Goal: Transaction & Acquisition: Purchase product/service

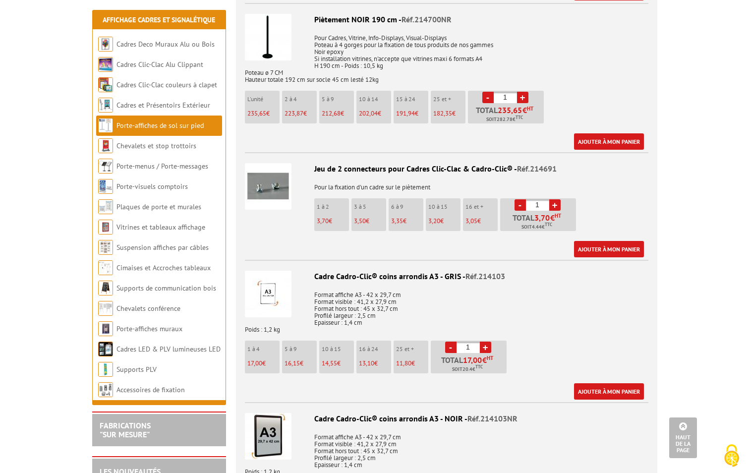
scroll to position [892, 0]
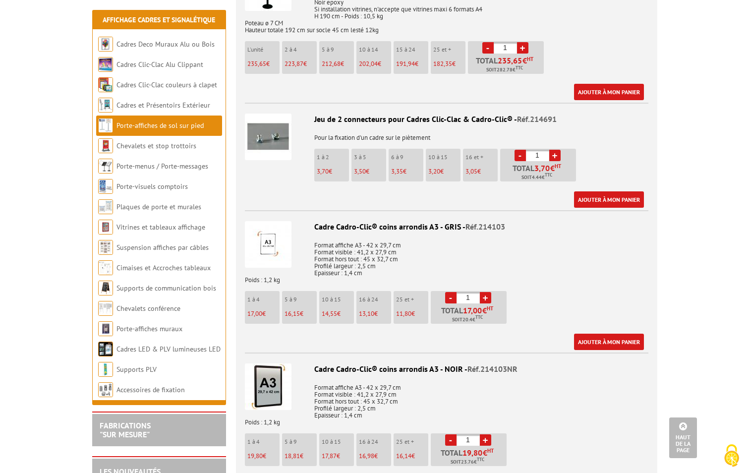
click at [538, 150] on input "1" at bounding box center [537, 155] width 23 height 11
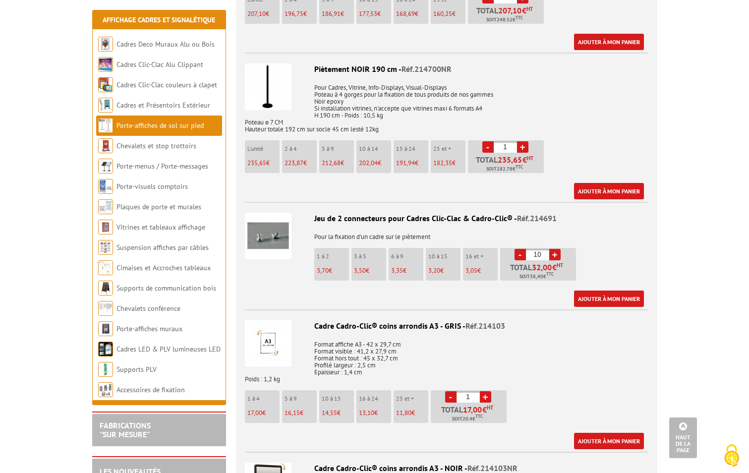
scroll to position [743, 0]
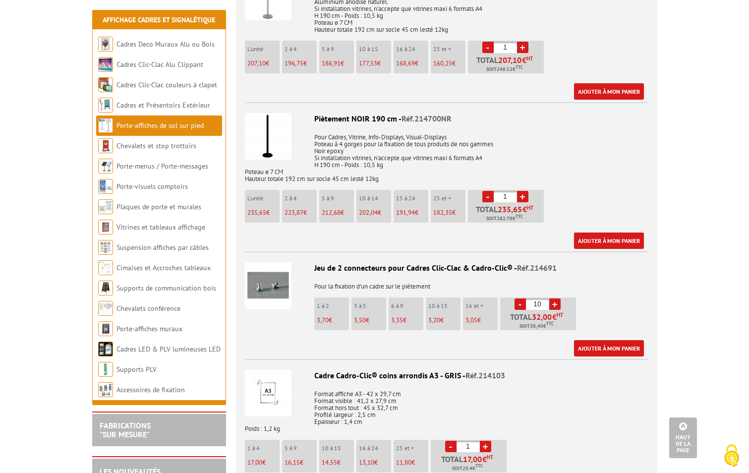
type input "10"
click at [511, 191] on input "1" at bounding box center [504, 196] width 23 height 11
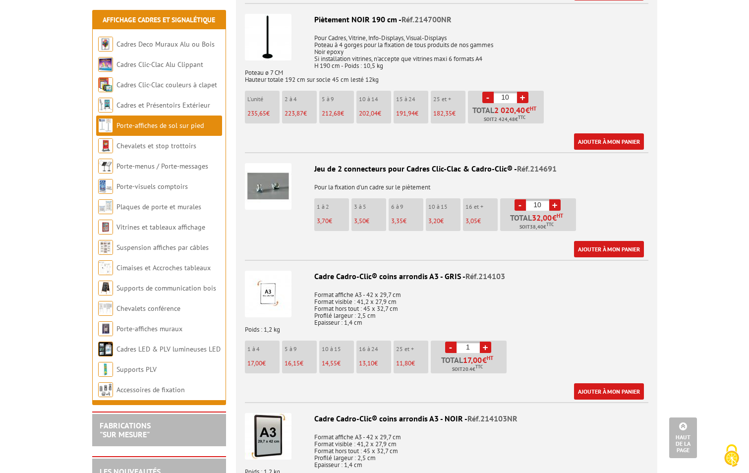
scroll to position [941, 0]
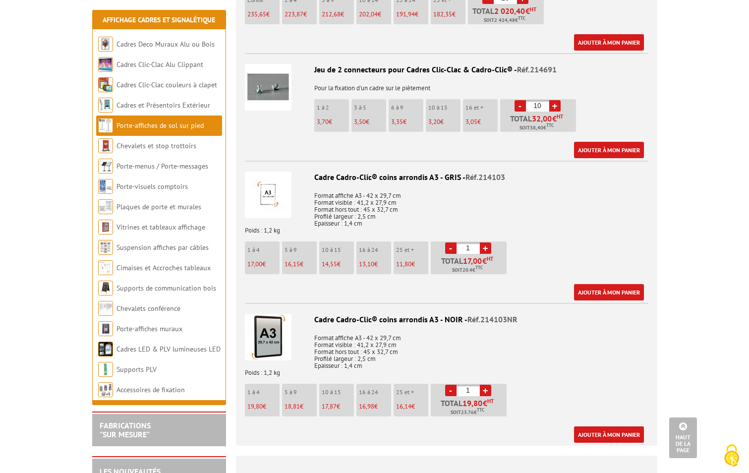
type input "10"
click at [469, 384] on input "1" at bounding box center [467, 389] width 23 height 11
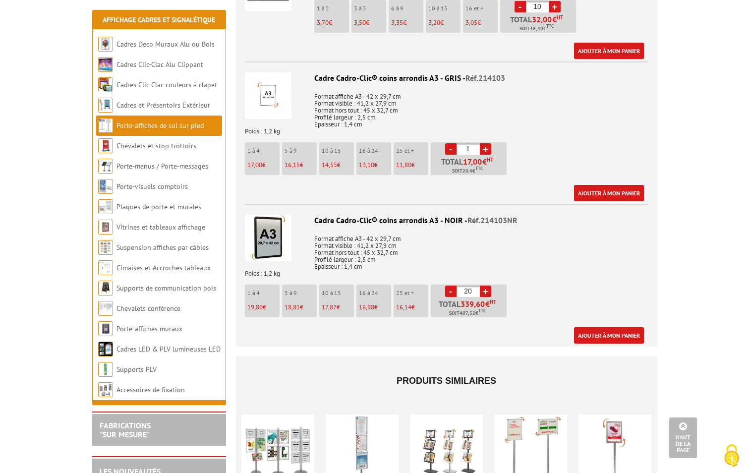
scroll to position [991, 0]
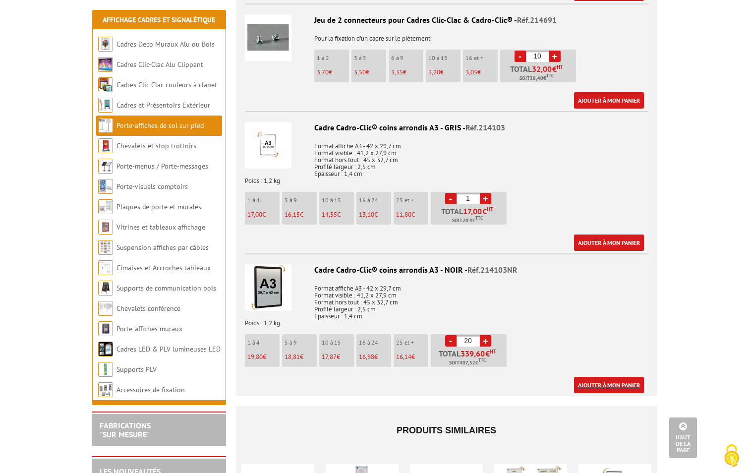
type input "20"
click at [605, 377] on link "Ajouter à mon panier" at bounding box center [609, 385] width 70 height 16
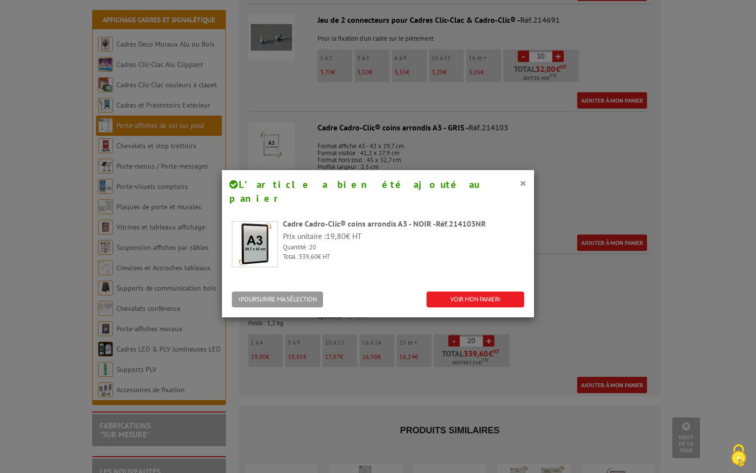
click at [607, 215] on div "× L’article a bien été ajouté au panier Cadre Cadro-Clic® coins arrondis A3 - N…" at bounding box center [378, 236] width 756 height 473
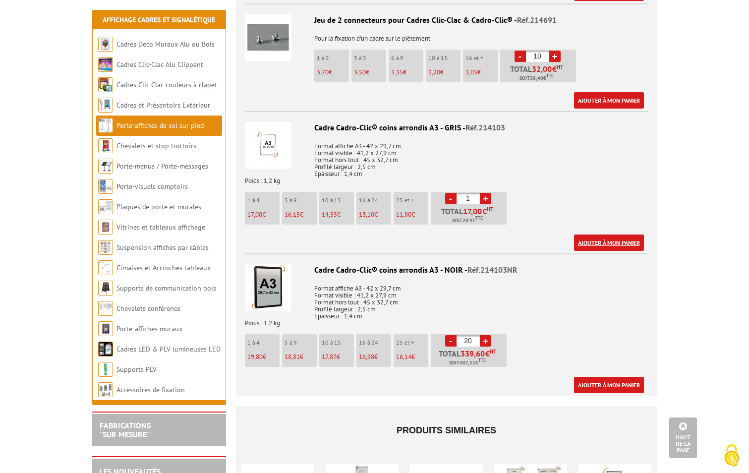
click at [607, 234] on link "Ajouter à mon panier" at bounding box center [609, 242] width 70 height 16
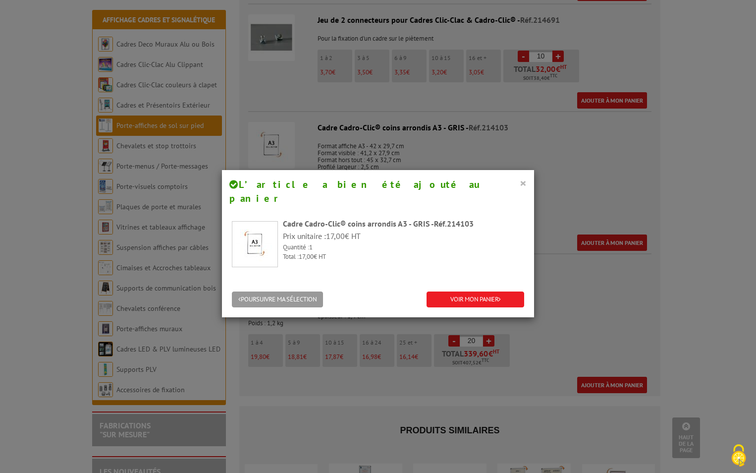
click at [520, 181] on button "×" at bounding box center [523, 182] width 7 height 13
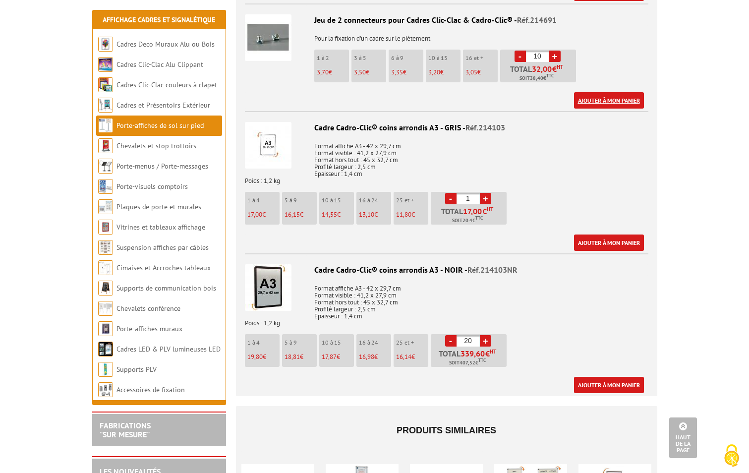
click at [605, 92] on link "Ajouter à mon panier" at bounding box center [609, 100] width 70 height 16
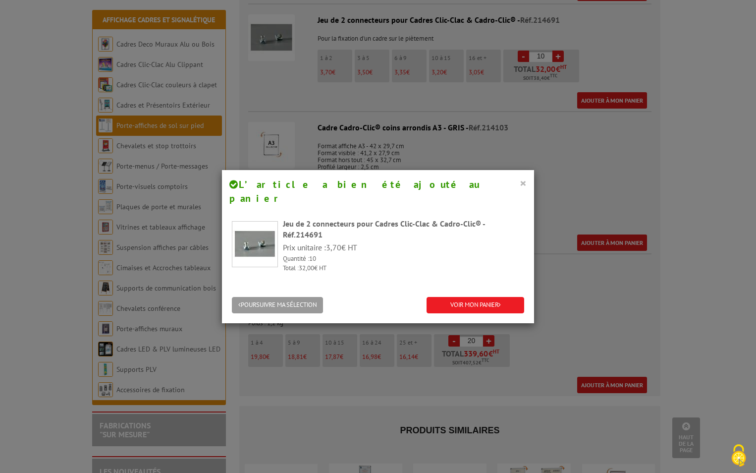
click at [523, 183] on button "×" at bounding box center [523, 182] width 7 height 13
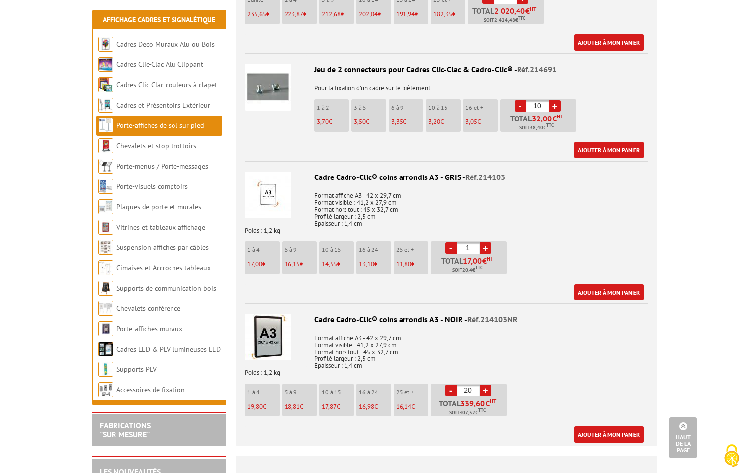
scroll to position [793, 0]
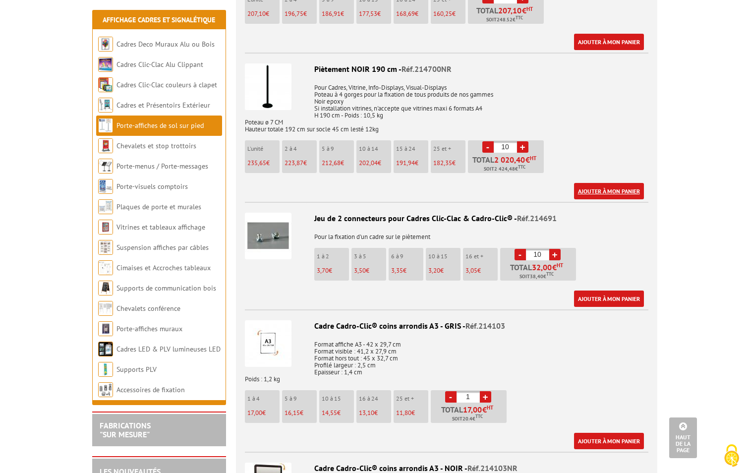
click at [607, 183] on link "Ajouter à mon panier" at bounding box center [609, 191] width 70 height 16
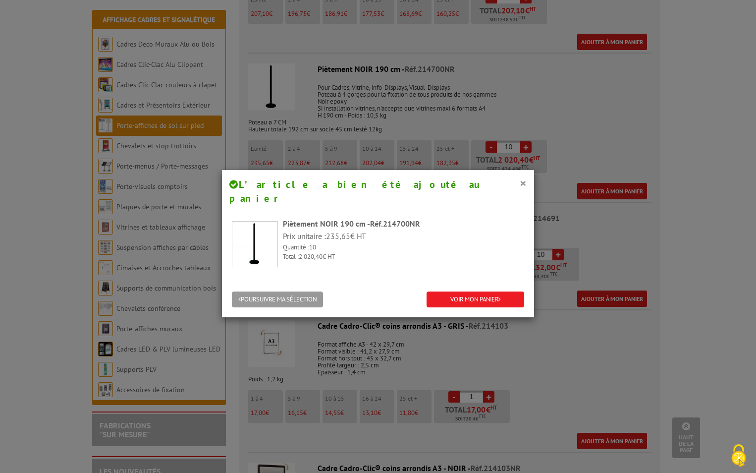
click at [593, 336] on div "× L’article a bien été ajouté au panier Piètement NOIR 190 cm - Réf.214700NR Pr…" at bounding box center [378, 236] width 756 height 473
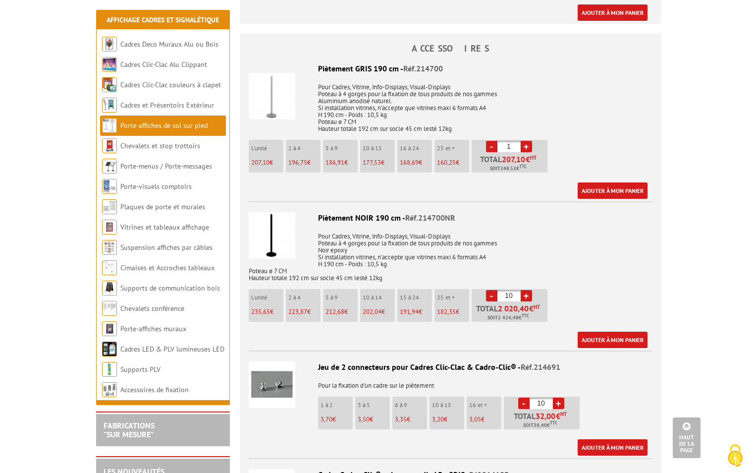
scroll to position [694, 0]
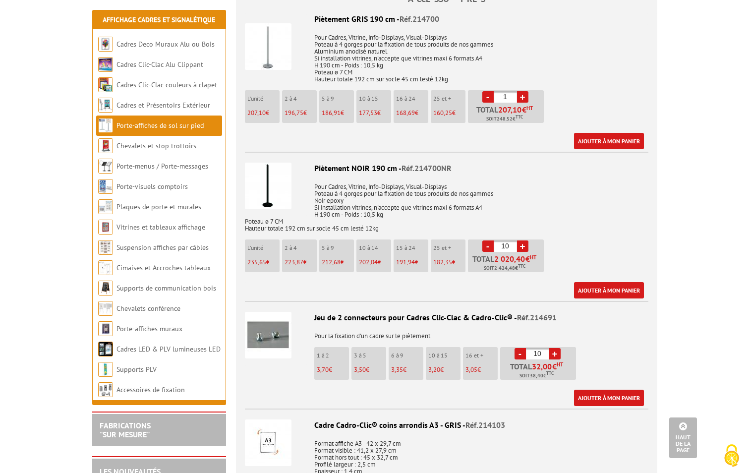
click at [531, 348] on input "10" at bounding box center [537, 353] width 23 height 11
type input "40"
click at [663, 345] on div "ACCESSOIRES Piètement GRIS 190 cm - Réf.214700 Pour Cadres, Vitrine, Info-Displ…" at bounding box center [446, 338] width 436 height 709
click at [605, 389] on link "Ajouter à mon panier" at bounding box center [609, 397] width 70 height 16
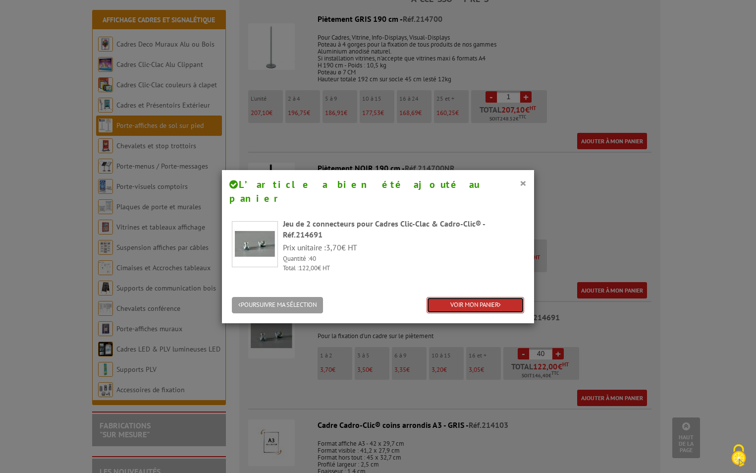
click at [451, 297] on link "VOIR MON PANIER" at bounding box center [476, 305] width 98 height 16
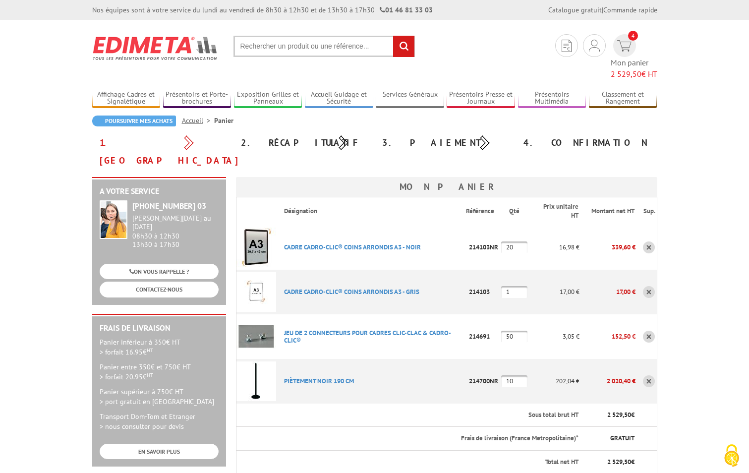
click at [646, 286] on link at bounding box center [649, 292] width 12 height 12
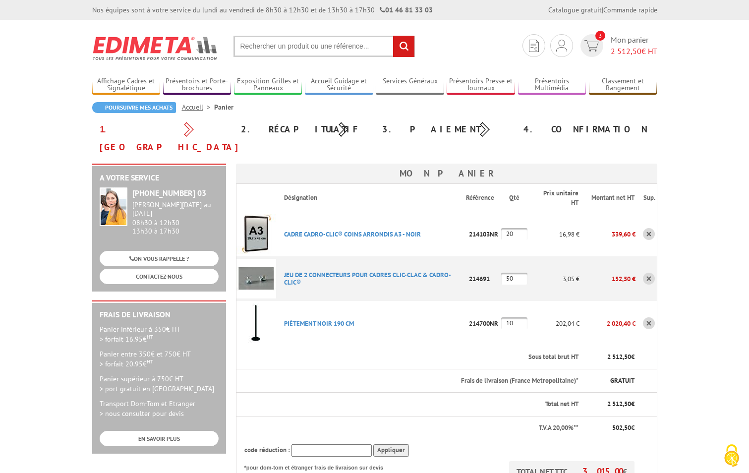
click at [250, 260] on img at bounding box center [256, 279] width 40 height 40
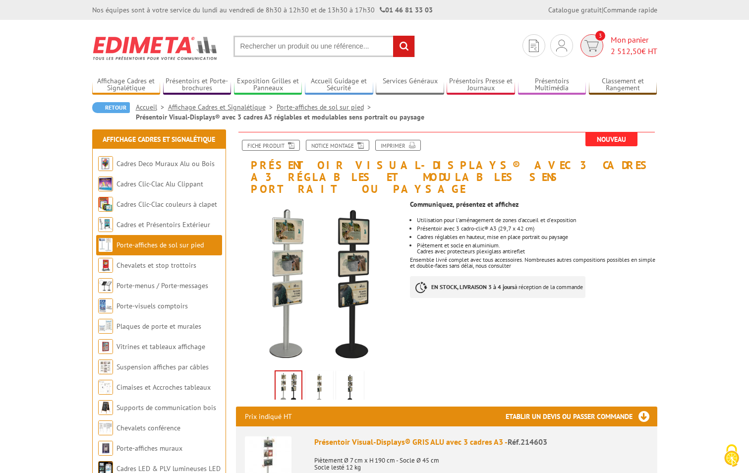
click at [621, 50] on span "2 512,50" at bounding box center [625, 51] width 31 height 10
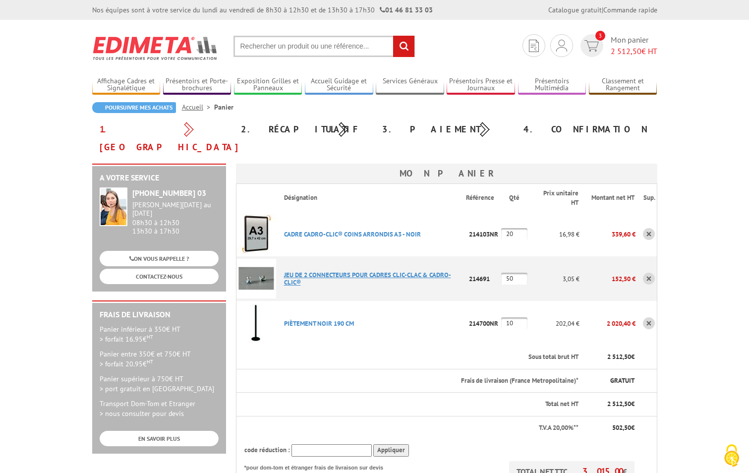
click at [342, 270] on link "JEU DE 2 CONNECTEURS POUR CADRES CLIC-CLAC & CADRO-CLIC®" at bounding box center [367, 278] width 167 height 16
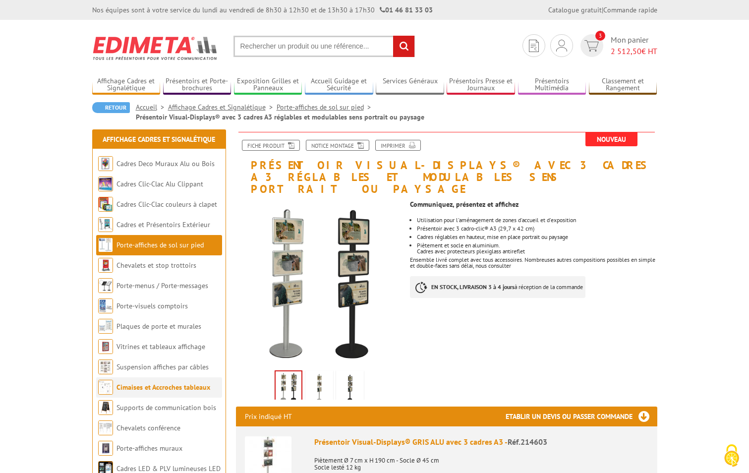
scroll to position [99, 0]
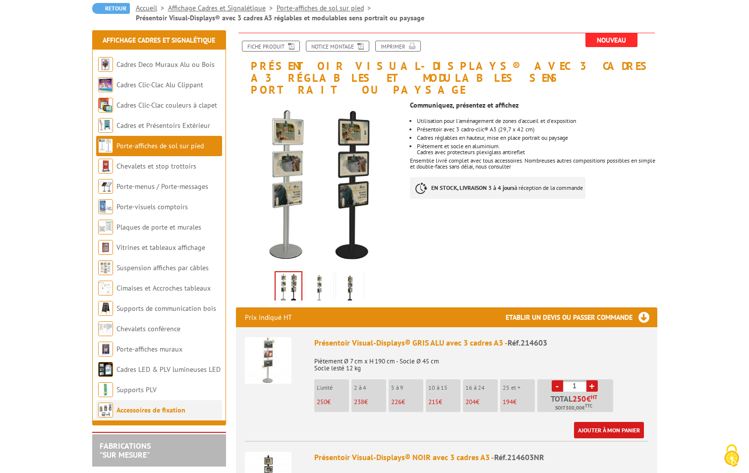
click at [135, 408] on link "Accessoires de fixation" at bounding box center [150, 409] width 69 height 9
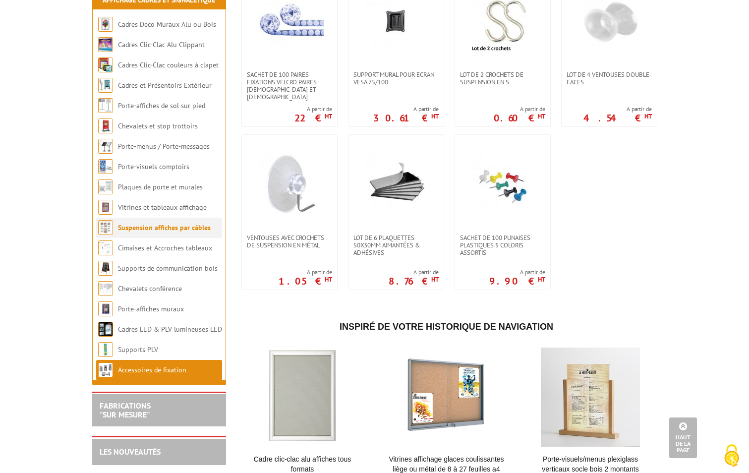
scroll to position [678, 0]
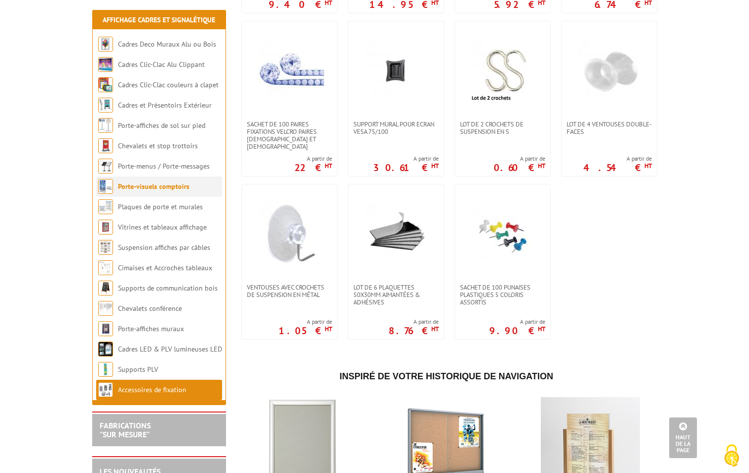
click at [132, 187] on link "Porte-visuels comptoirs" at bounding box center [153, 186] width 71 height 9
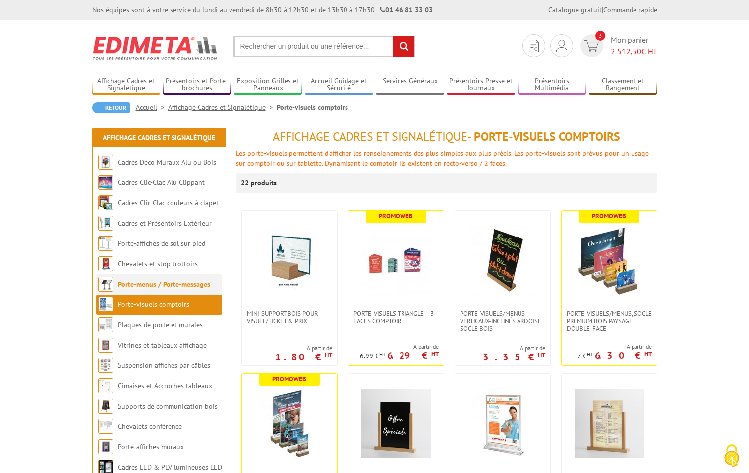
click at [144, 282] on link "Porte-menus / Porte-messages" at bounding box center [164, 283] width 92 height 9
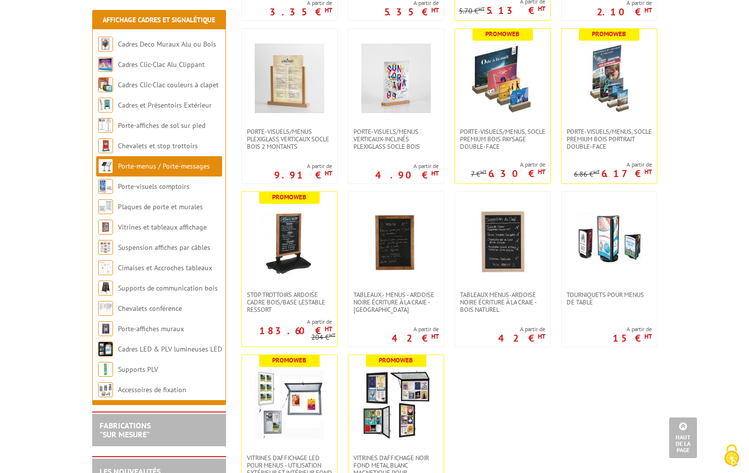
scroll to position [1437, 0]
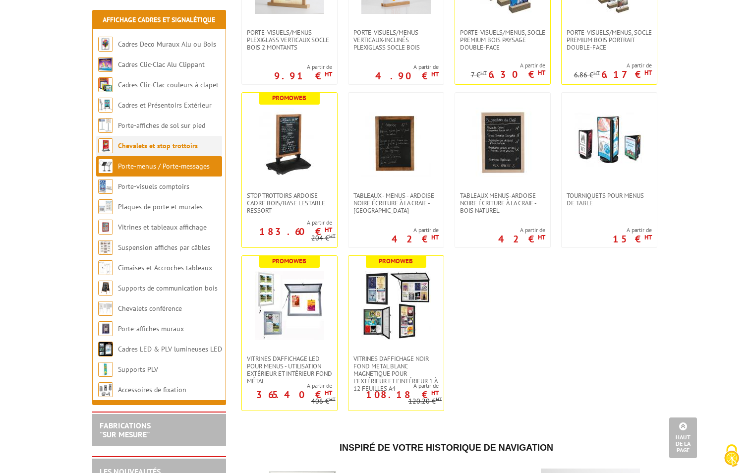
click at [120, 144] on link "Chevalets et stop trottoirs" at bounding box center [158, 145] width 80 height 9
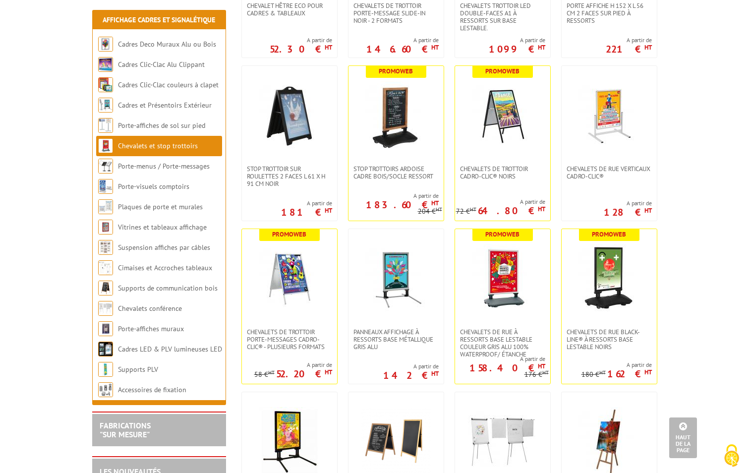
scroll to position [793, 0]
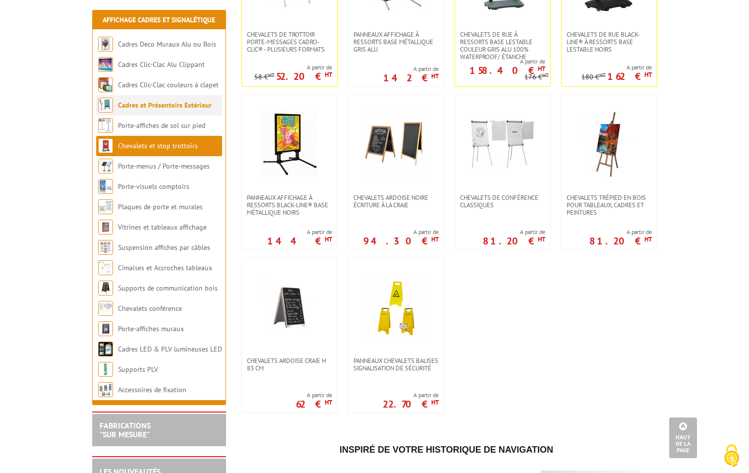
click at [128, 105] on link "Cadres et Présentoirs Extérieur" at bounding box center [165, 105] width 94 height 9
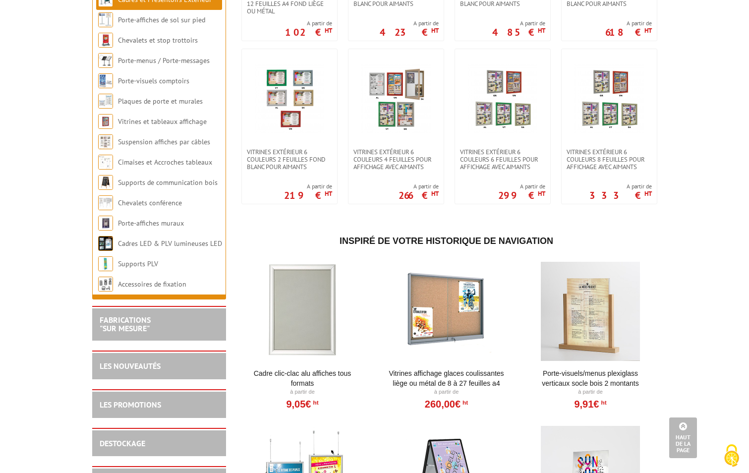
scroll to position [599, 0]
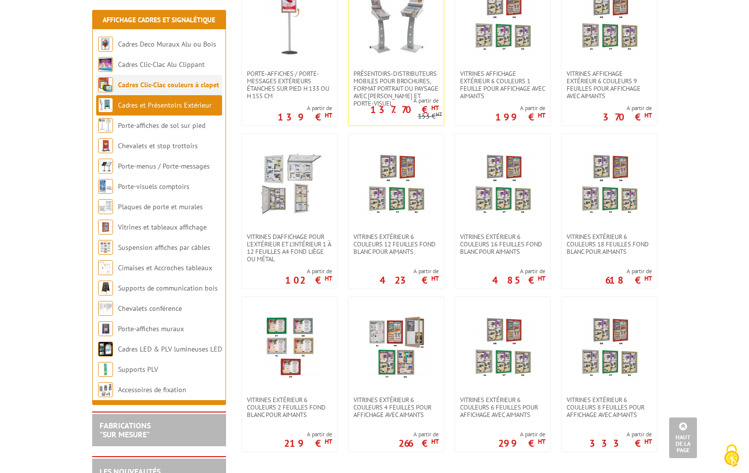
click at [116, 80] on li "Cadres Clic-Clac couleurs à clapet" at bounding box center [159, 85] width 126 height 20
click at [129, 86] on link "Cadres Clic-Clac couleurs à clapet" at bounding box center [168, 84] width 101 height 9
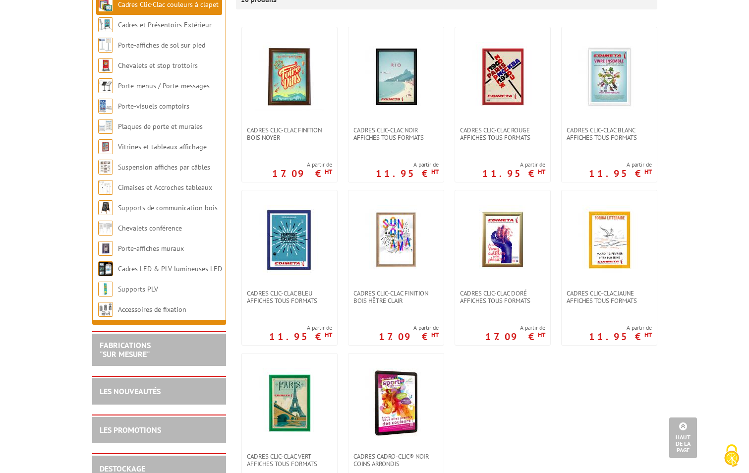
scroll to position [50, 0]
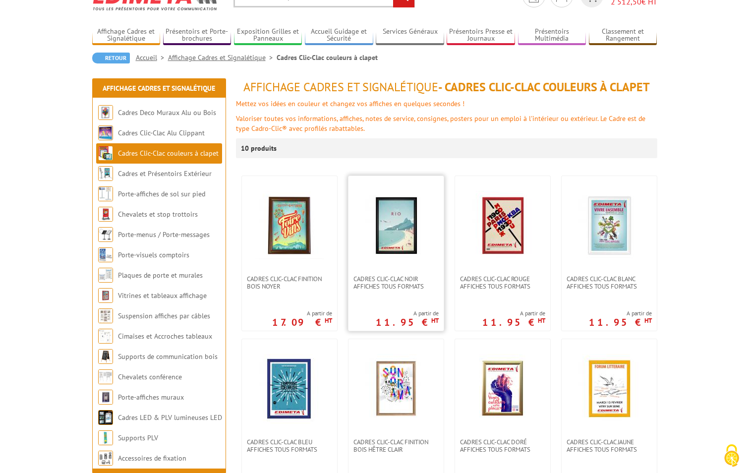
click at [396, 229] on img at bounding box center [395, 225] width 69 height 69
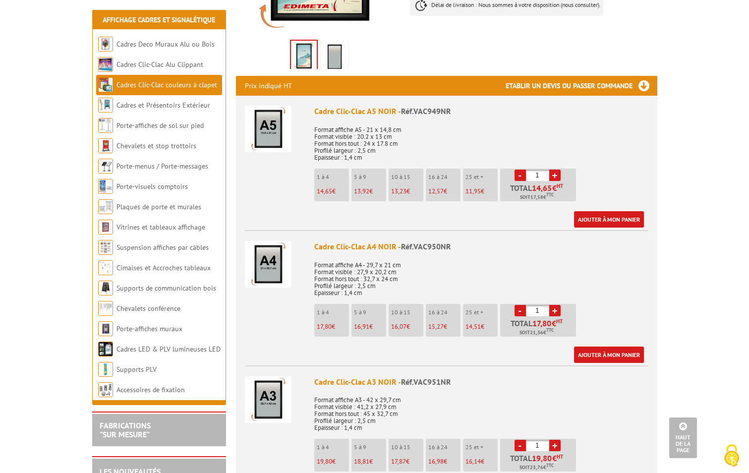
scroll to position [347, 0]
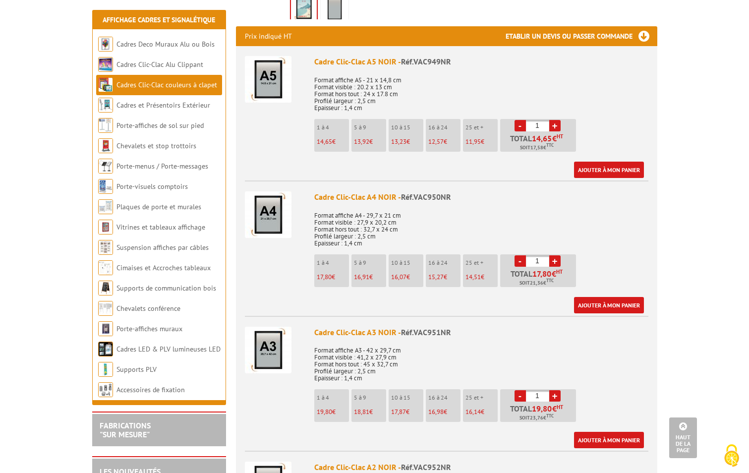
click at [533, 261] on input "1" at bounding box center [537, 260] width 23 height 11
type input "20"
click at [540, 395] on input "1" at bounding box center [537, 395] width 23 height 11
type input "10"
drag, startPoint x: 533, startPoint y: 260, endPoint x: 554, endPoint y: 258, distance: 21.9
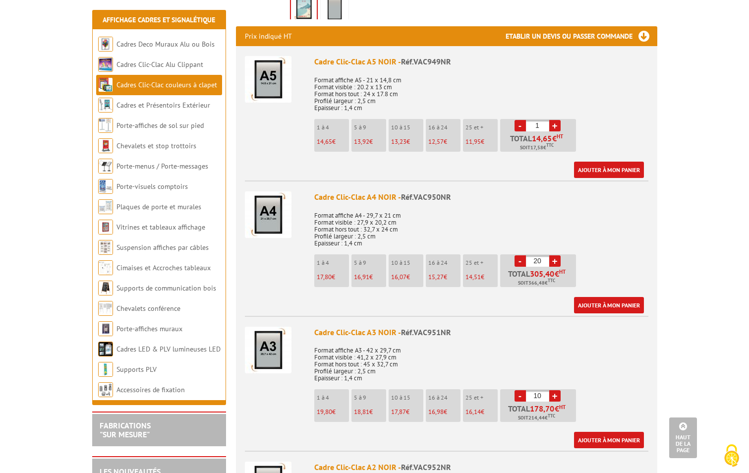
click at [554, 258] on li "- 20 + Total 305,40 € HT Soit 366,48 € TTC" at bounding box center [538, 270] width 76 height 33
type input "0"
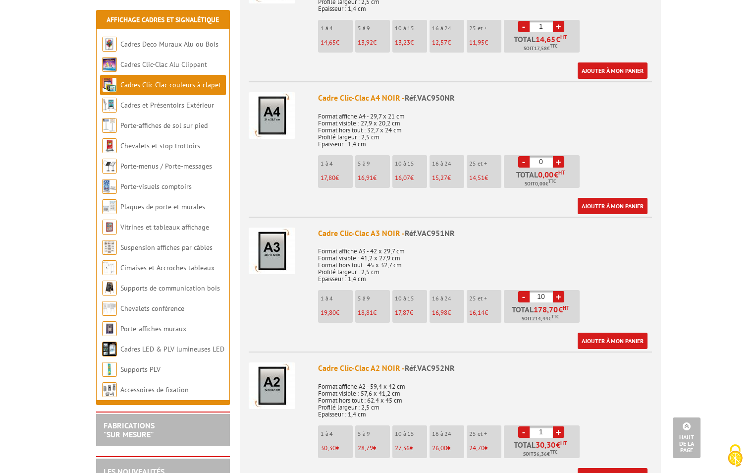
scroll to position [495, 0]
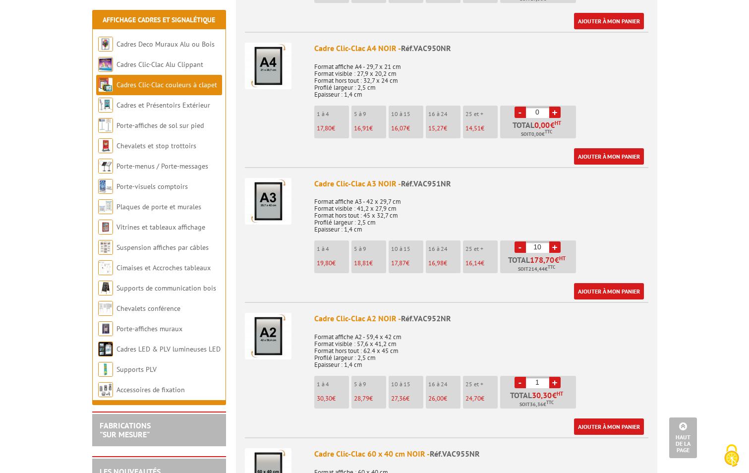
click at [541, 380] on input "1" at bounding box center [537, 382] width 23 height 11
type input "10"
drag, startPoint x: 533, startPoint y: 250, endPoint x: 545, endPoint y: 247, distance: 12.1
click at [545, 247] on input "10" at bounding box center [537, 246] width 23 height 11
type input "20"
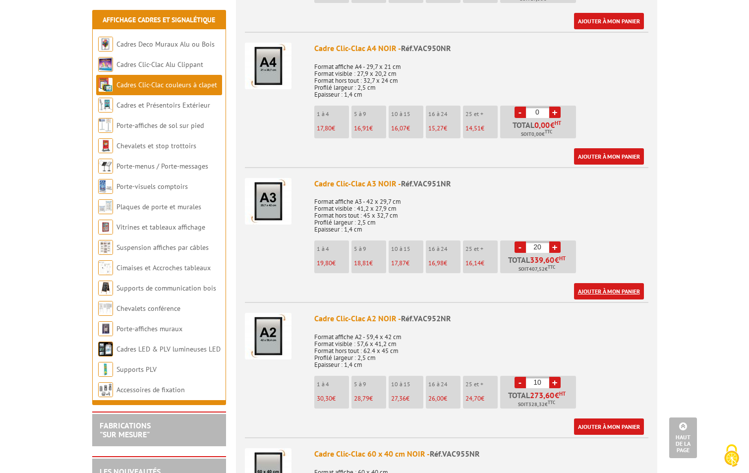
click at [596, 286] on link "Ajouter à mon panier" at bounding box center [609, 291] width 70 height 16
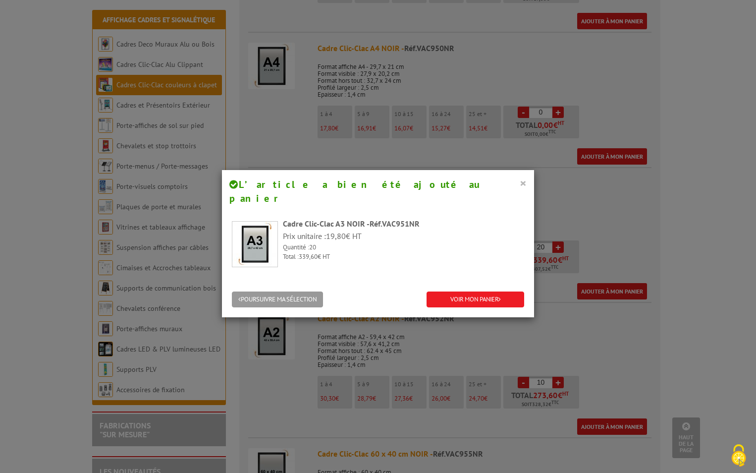
click at [520, 182] on button "×" at bounding box center [523, 182] width 7 height 13
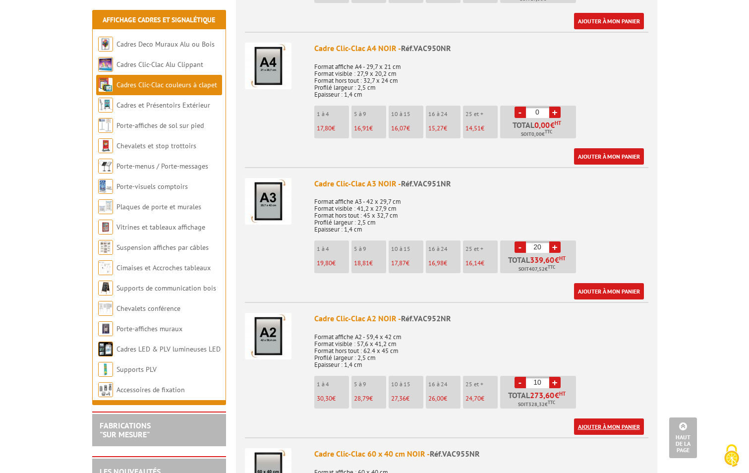
click at [607, 423] on link "Ajouter à mon panier" at bounding box center [609, 426] width 70 height 16
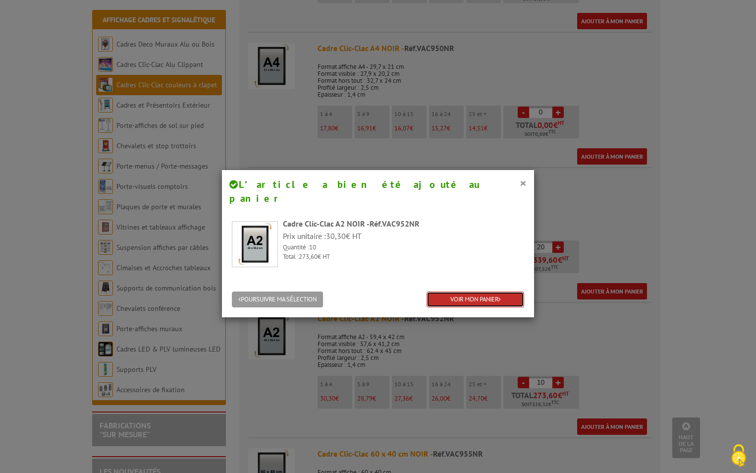
click at [450, 291] on link "VOIR MON PANIER" at bounding box center [476, 299] width 98 height 16
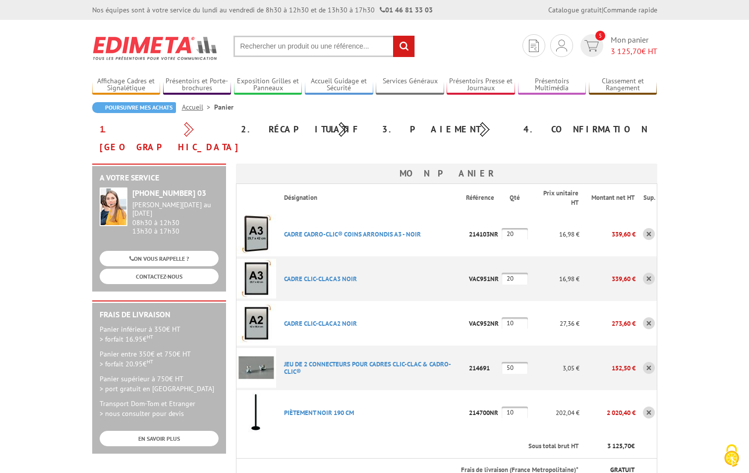
click at [650, 228] on link at bounding box center [649, 234] width 12 height 12
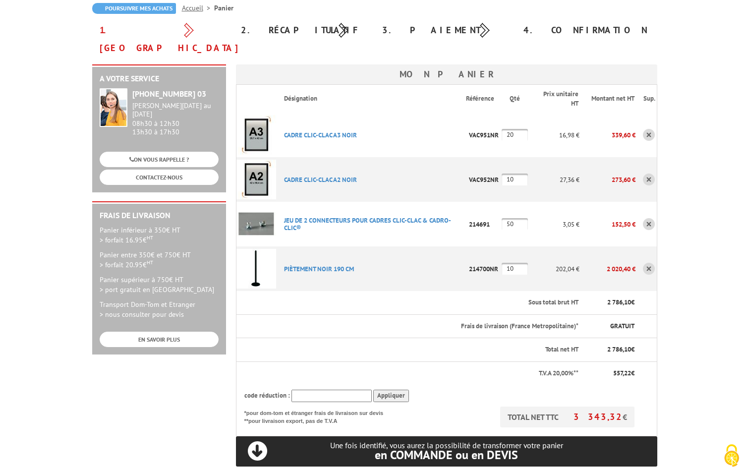
scroll to position [50, 0]
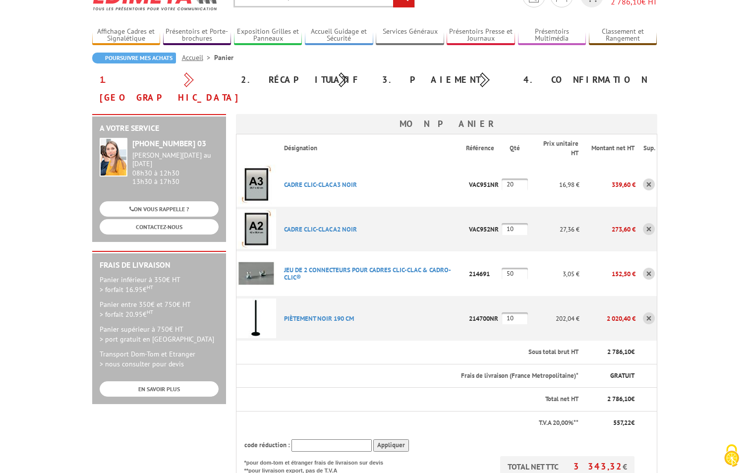
click at [508, 268] on input "50" at bounding box center [514, 274] width 26 height 12
type input "40"
click at [686, 306] on body "Nos équipes sont à votre service du lundi au vendredi de 8h30 à 12h30 et de 13h…" at bounding box center [374, 442] width 749 height 984
click at [304, 314] on link "PIèTEMENT NOIR 190 CM" at bounding box center [319, 318] width 70 height 8
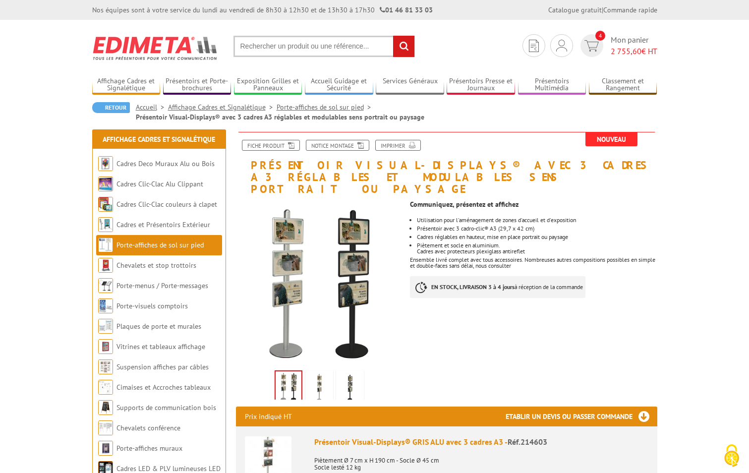
click at [277, 47] on input "text" at bounding box center [323, 46] width 181 height 21
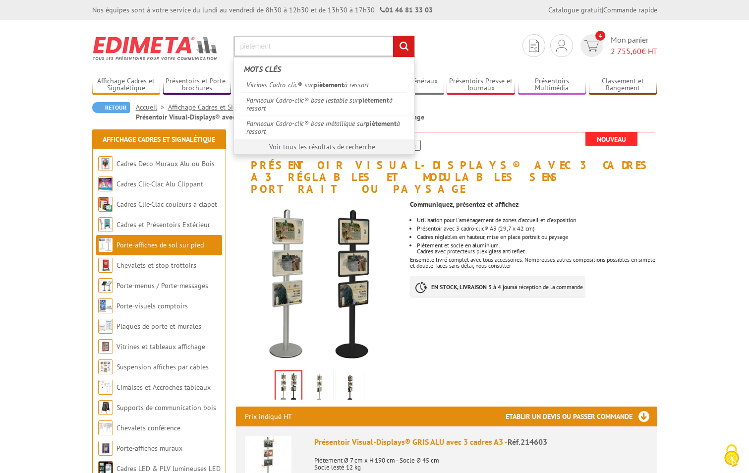
type input "pietement"
click at [393, 36] on input "rechercher" at bounding box center [403, 46] width 21 height 21
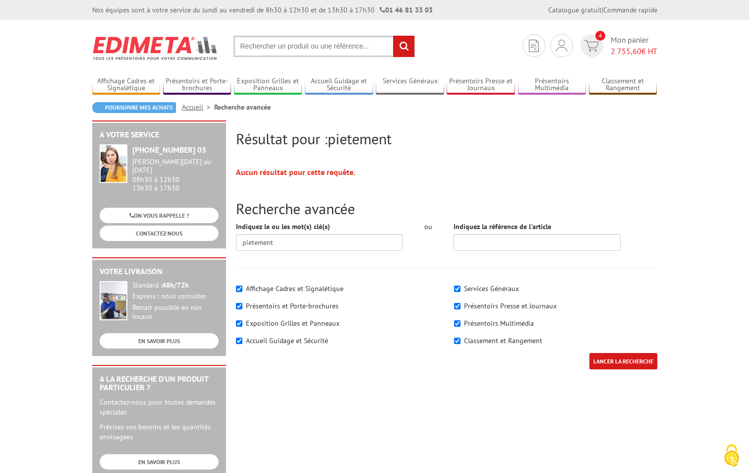
click at [244, 46] on input "text" at bounding box center [323, 46] width 181 height 21
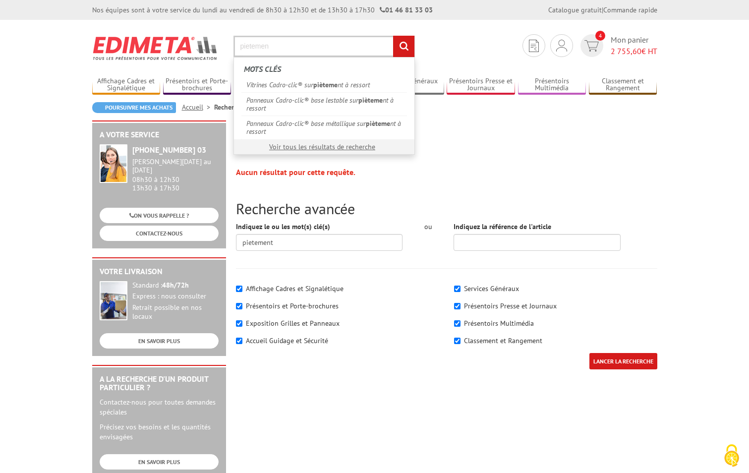
type input "pietement"
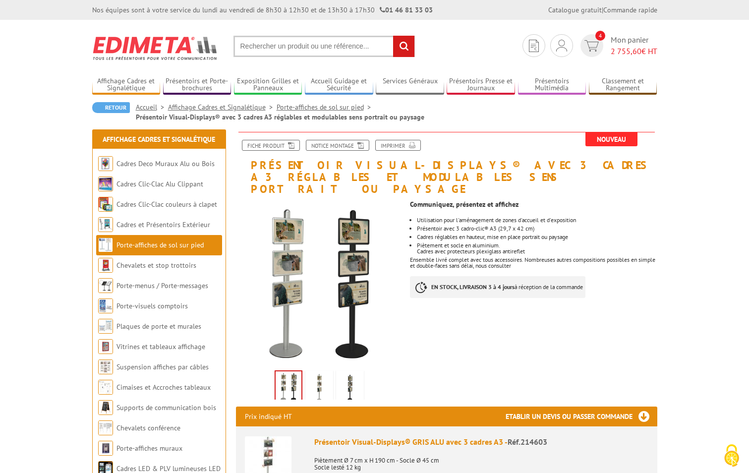
click at [119, 245] on link "Porte-affiches de sol sur pied" at bounding box center [159, 244] width 87 height 9
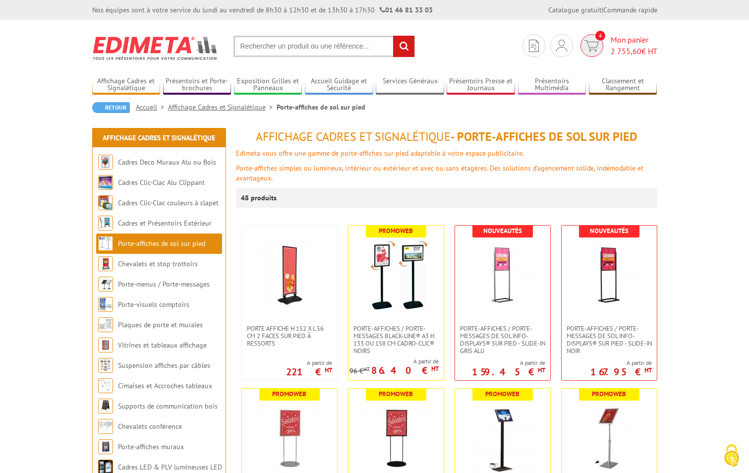
click at [595, 43] on img at bounding box center [591, 45] width 14 height 11
